Goal: Transaction & Acquisition: Register for event/course

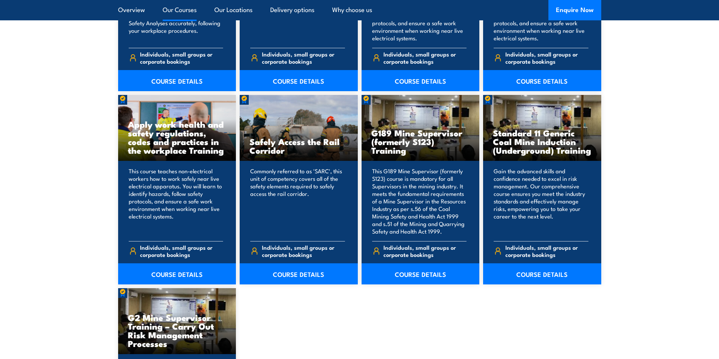
scroll to position [1132, 0]
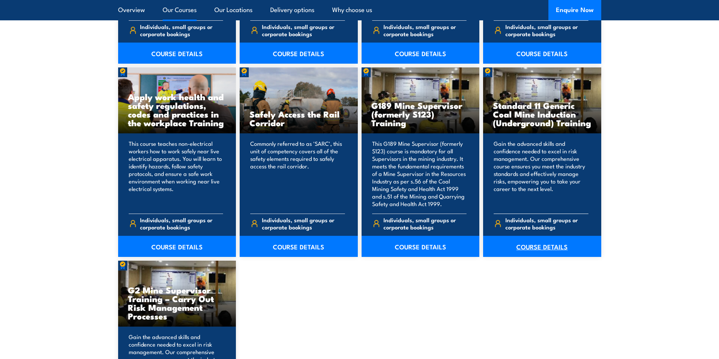
click at [532, 249] on link "COURSE DETAILS" at bounding box center [542, 246] width 118 height 21
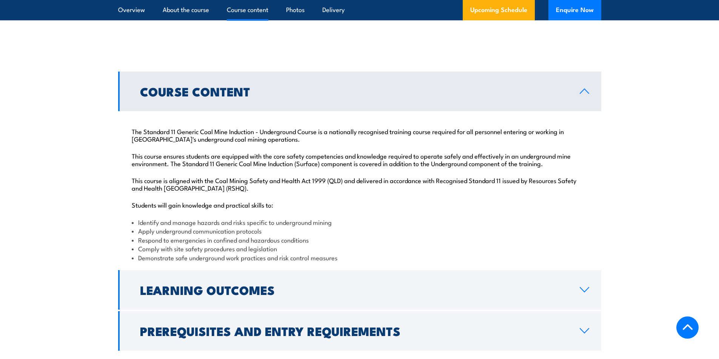
scroll to position [943, 0]
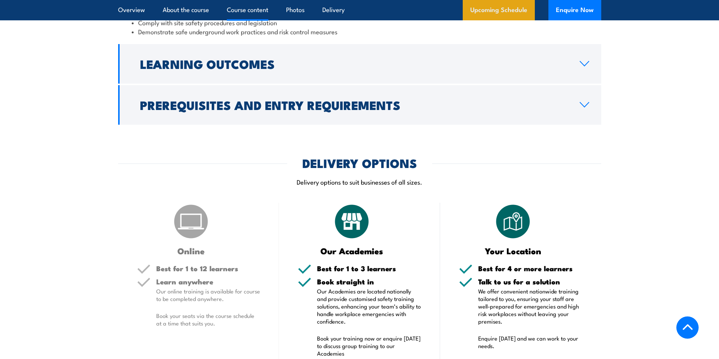
click at [484, 18] on link "Upcoming Schedule" at bounding box center [498, 10] width 72 height 20
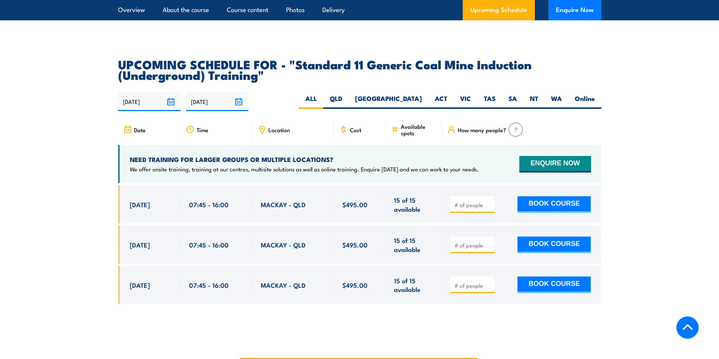
scroll to position [1333, 0]
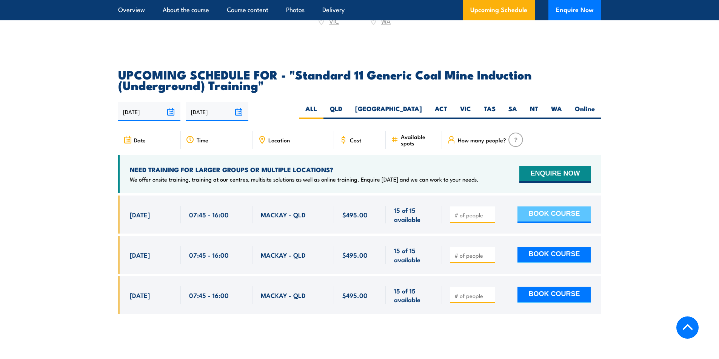
click at [531, 223] on button "BOOK COURSE" at bounding box center [553, 215] width 73 height 17
type input "1"
click at [490, 219] on input "1" at bounding box center [473, 216] width 38 height 8
click at [537, 217] on button "BOOK COURSE" at bounding box center [553, 215] width 73 height 17
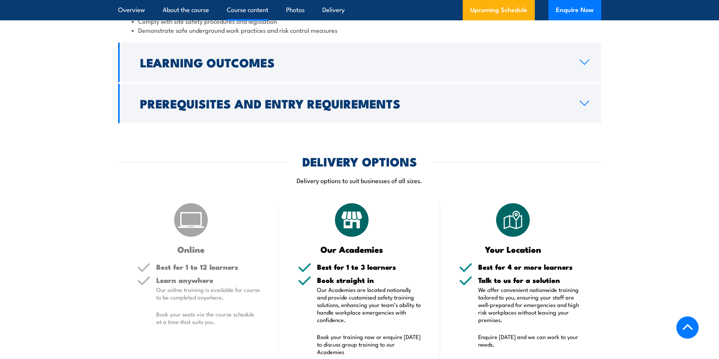
scroll to position [943, 0]
